Goal: Task Accomplishment & Management: Manage account settings

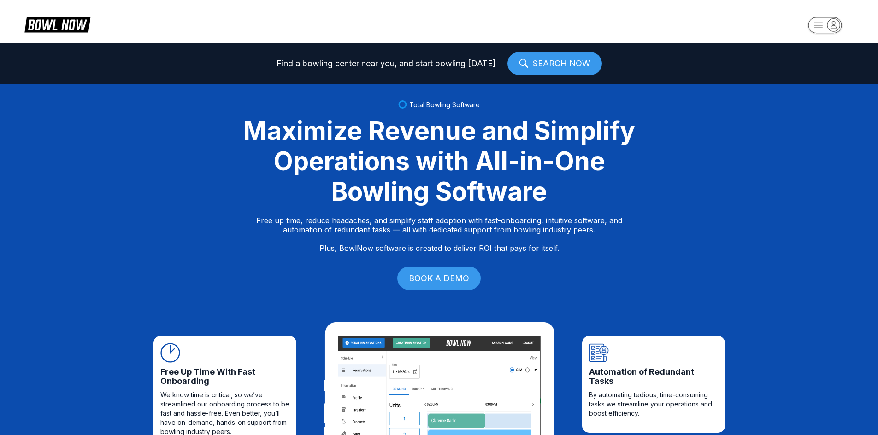
click at [818, 19] on rect "button" at bounding box center [825, 25] width 34 height 16
click at [786, 88] on div "Total Bowling Software Maximize Revenue and Simplify Operations with All-in-One…" at bounding box center [439, 196] width 878 height 224
click at [821, 37] on button "button" at bounding box center [825, 27] width 56 height 22
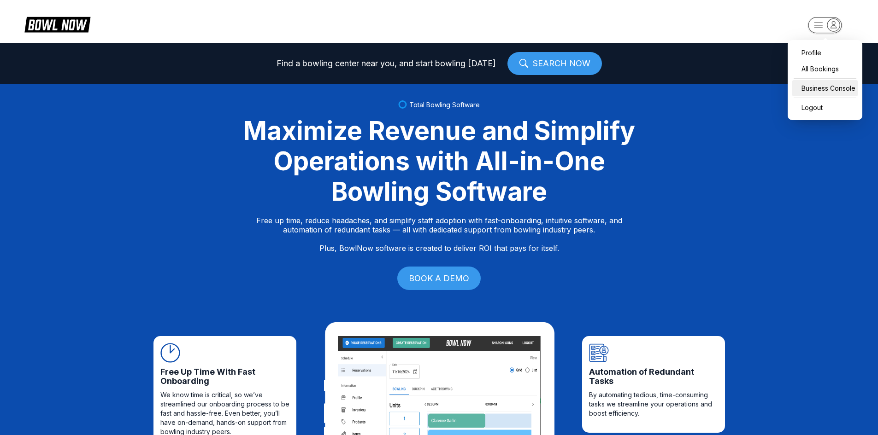
click at [820, 90] on div "Business Console" at bounding box center [824, 88] width 65 height 16
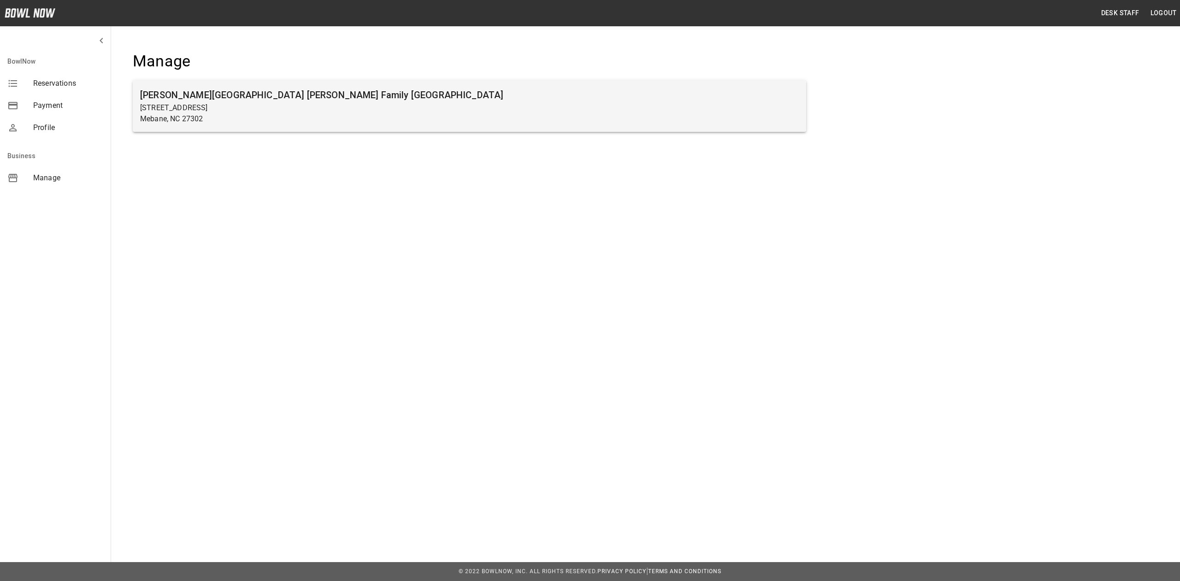
click at [318, 102] on p "[STREET_ADDRESS]" at bounding box center [469, 107] width 658 height 11
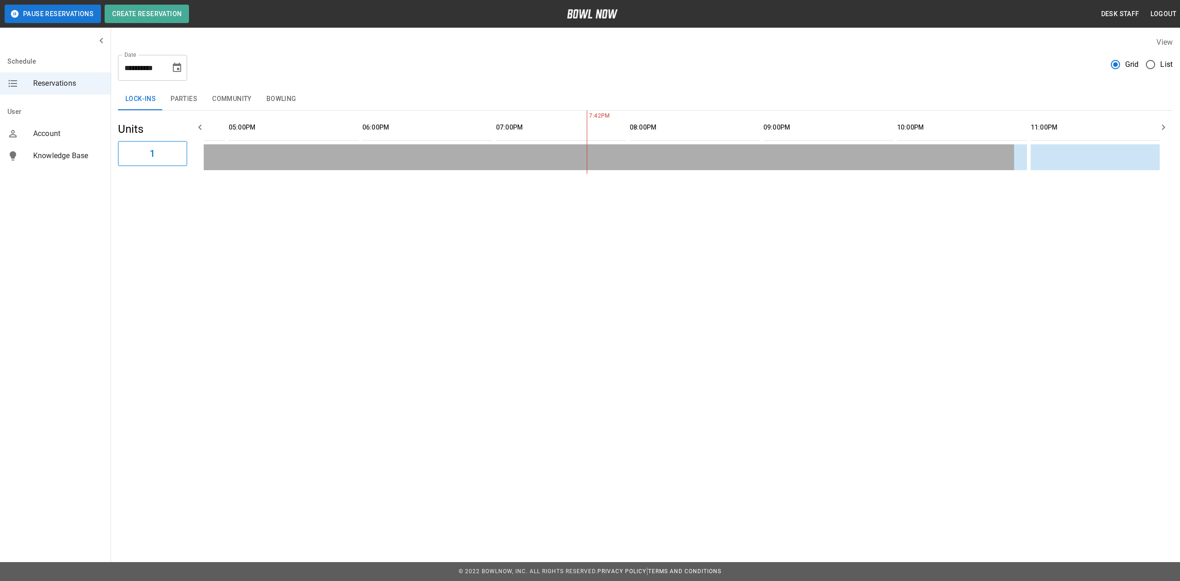
scroll to position [0, 1304]
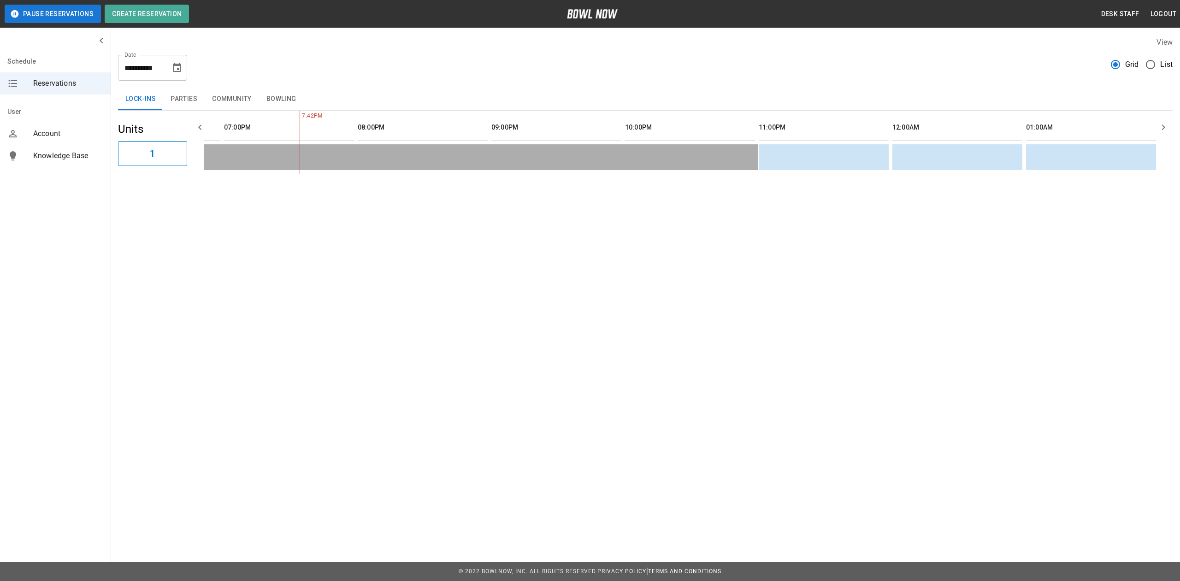
click at [186, 102] on button "Parties" at bounding box center [183, 99] width 41 height 22
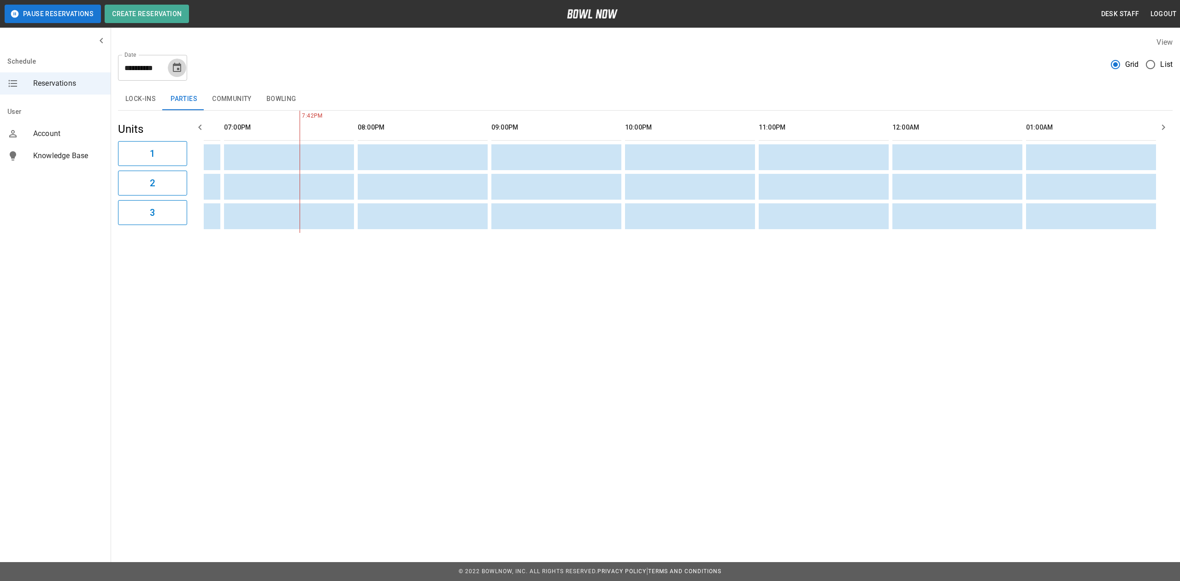
click at [181, 75] on button "Choose date, selected date is Aug 28, 2025" at bounding box center [177, 68] width 18 height 18
